Goal: Task Accomplishment & Management: Use online tool/utility

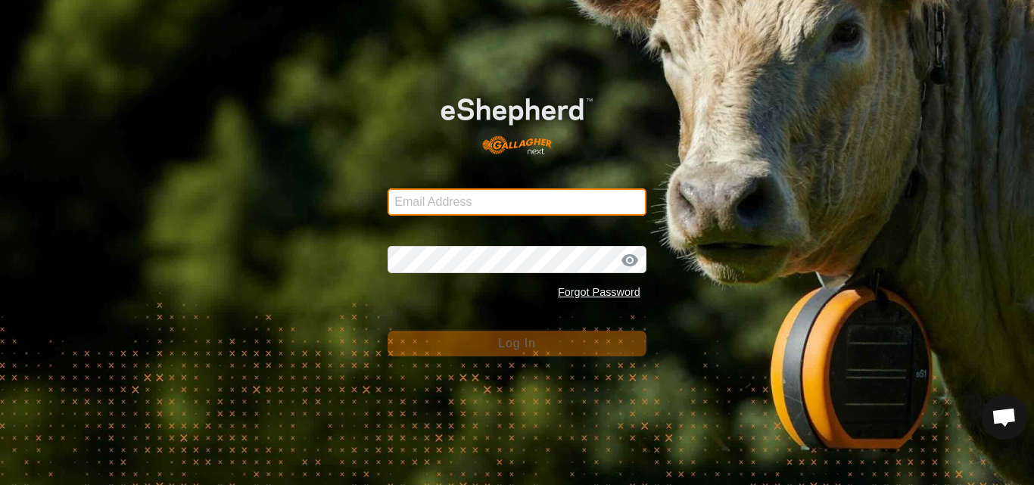
click at [457, 203] on input "Email Address" at bounding box center [517, 202] width 259 height 27
type input "[PERSON_NAME][EMAIL_ADDRESS][DOMAIN_NAME]"
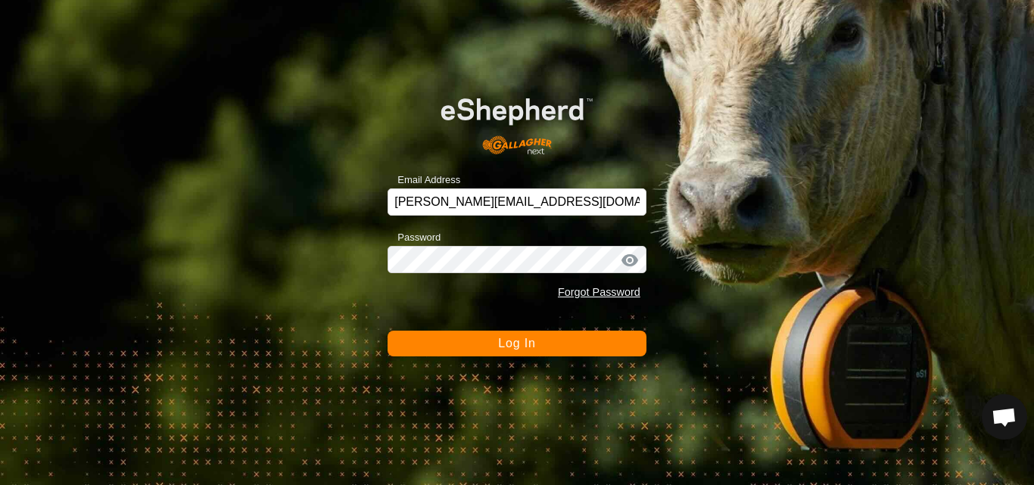
click at [530, 344] on span "Log In" at bounding box center [516, 343] width 37 height 13
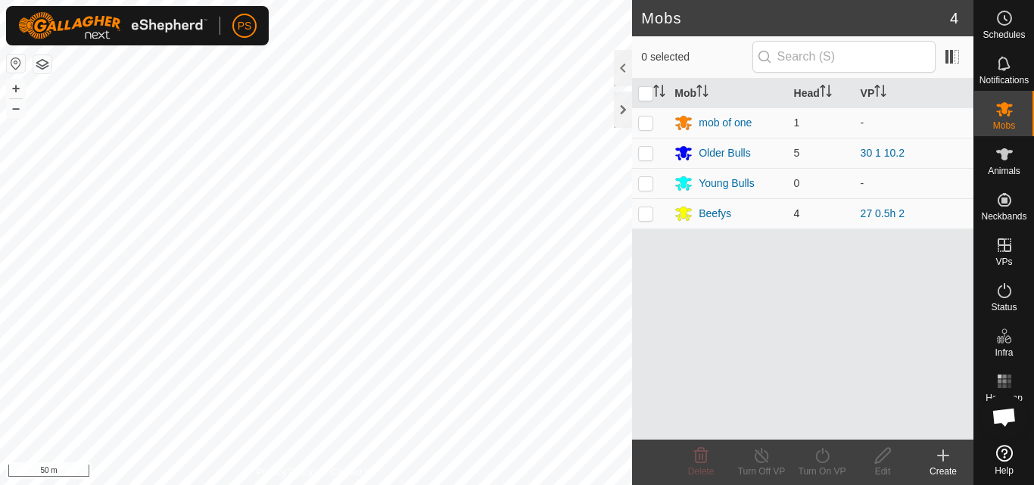
click at [647, 213] on p-checkbox at bounding box center [645, 213] width 15 height 12
checkbox input "true"
click at [762, 453] on icon at bounding box center [762, 455] width 14 height 15
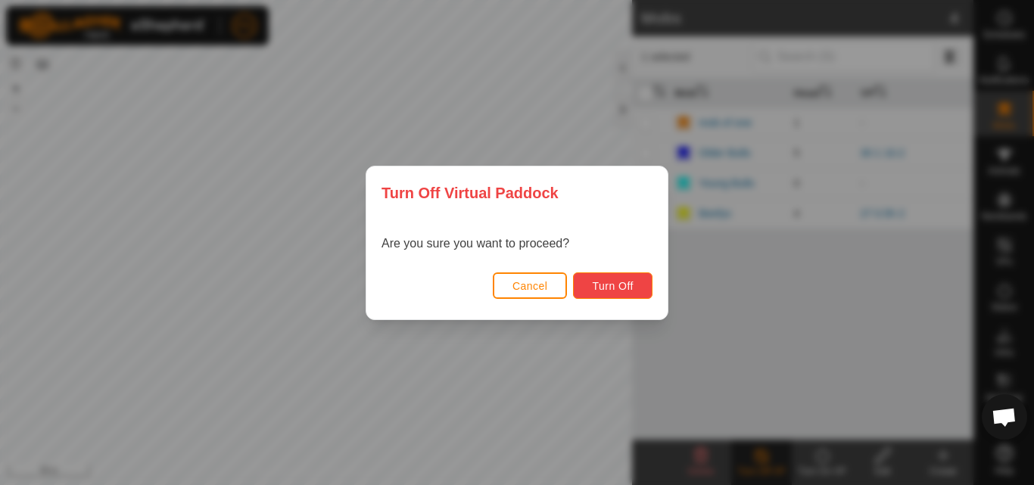
click at [624, 285] on span "Turn Off" at bounding box center [613, 286] width 42 height 12
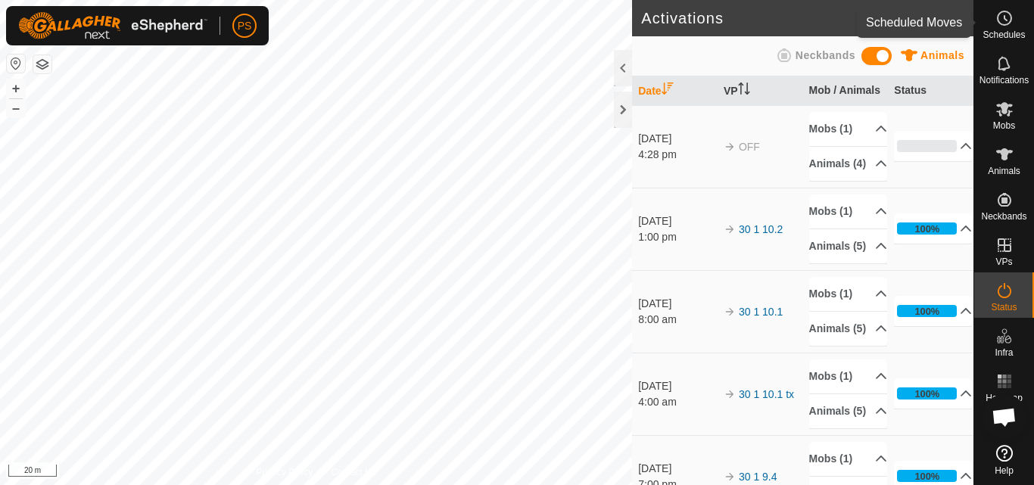
click at [1002, 20] on icon at bounding box center [1005, 18] width 18 height 18
